Goal: Check status: Check status

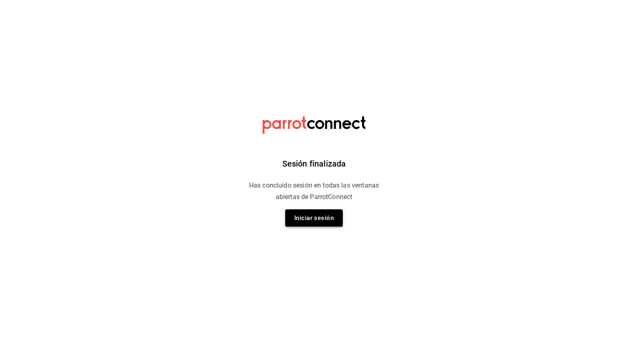
click at [321, 220] on button "Iniciar sesión" at bounding box center [314, 217] width 58 height 17
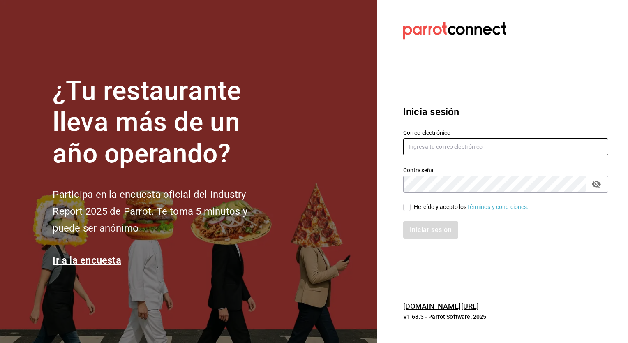
type input "[EMAIL_ADDRESS][DOMAIN_NAME]"
click at [408, 209] on input "He leído y acepto los Términos y condiciones." at bounding box center [406, 207] width 7 height 7
checkbox input "true"
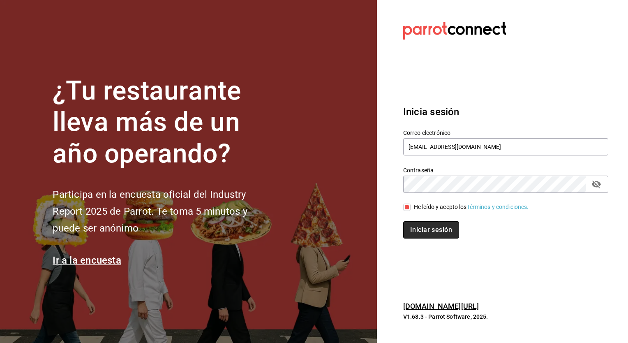
click at [424, 233] on button "Iniciar sesión" at bounding box center [431, 229] width 56 height 17
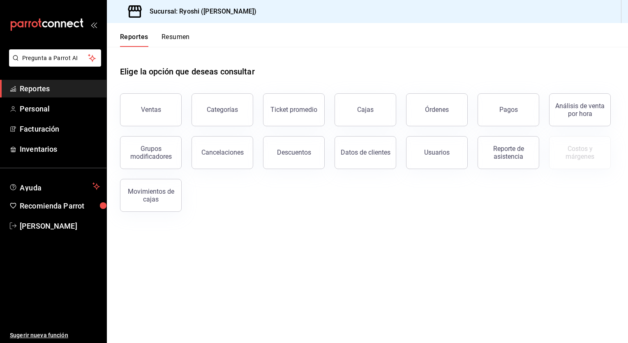
click at [147, 98] on button "Ventas" at bounding box center [151, 109] width 62 height 33
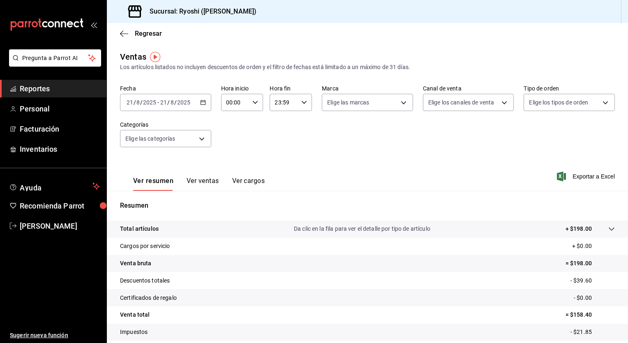
click at [202, 103] on icon "button" at bounding box center [203, 103] width 6 height 6
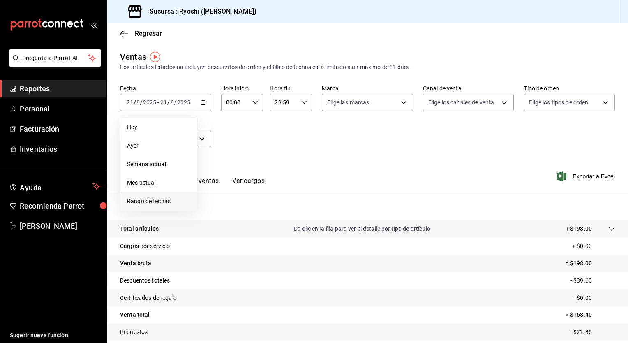
click at [146, 202] on span "Rango de fechas" at bounding box center [159, 201] width 64 height 9
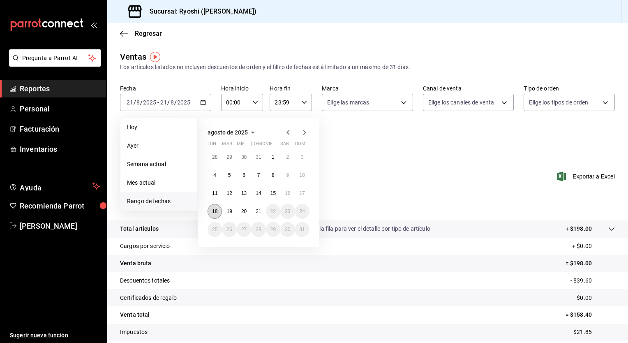
click at [214, 209] on abbr "18" at bounding box center [214, 212] width 5 height 6
click at [262, 213] on button "21" at bounding box center [258, 211] width 14 height 15
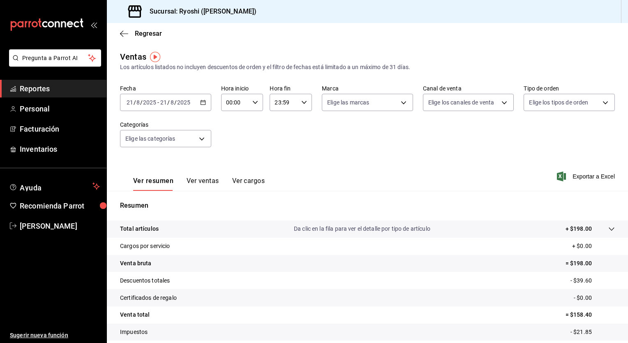
click at [256, 106] on div "00:00 Hora inicio" at bounding box center [242, 102] width 42 height 17
click at [230, 144] on span "05" at bounding box center [231, 144] width 8 height 7
type input "05:00"
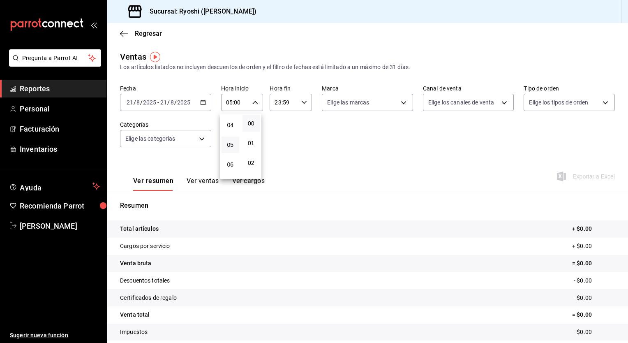
click at [303, 104] on div at bounding box center [314, 171] width 628 height 343
click at [303, 104] on icon "button" at bounding box center [304, 103] width 6 height 6
click at [276, 139] on span "05" at bounding box center [279, 138] width 8 height 7
click at [301, 125] on span "00" at bounding box center [300, 123] width 8 height 7
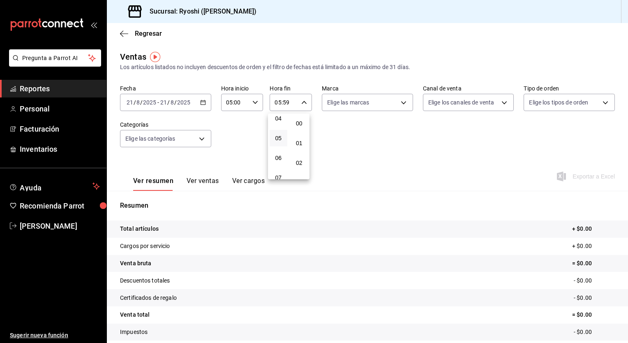
type input "05:00"
click at [406, 142] on div at bounding box center [314, 171] width 628 height 343
click at [209, 182] on button "Ver ventas" at bounding box center [203, 184] width 32 height 14
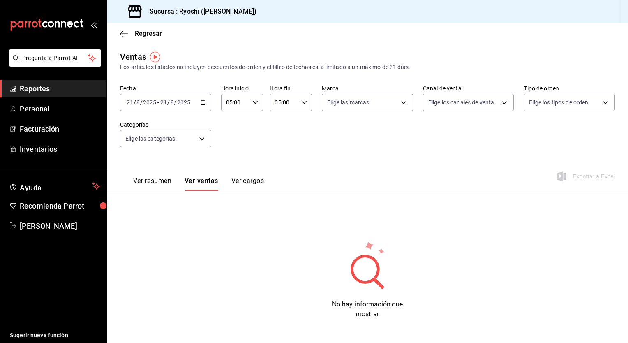
click at [149, 183] on button "Ver resumen" at bounding box center [152, 184] width 38 height 14
